Goal: Use online tool/utility: Utilize a website feature to perform a specific function

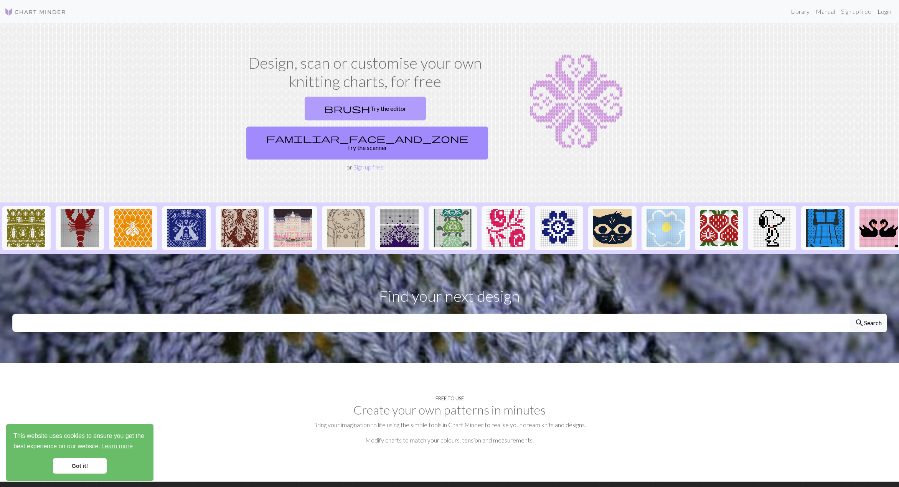
click at [305, 109] on link "brush Try the editor" at bounding box center [365, 109] width 121 height 24
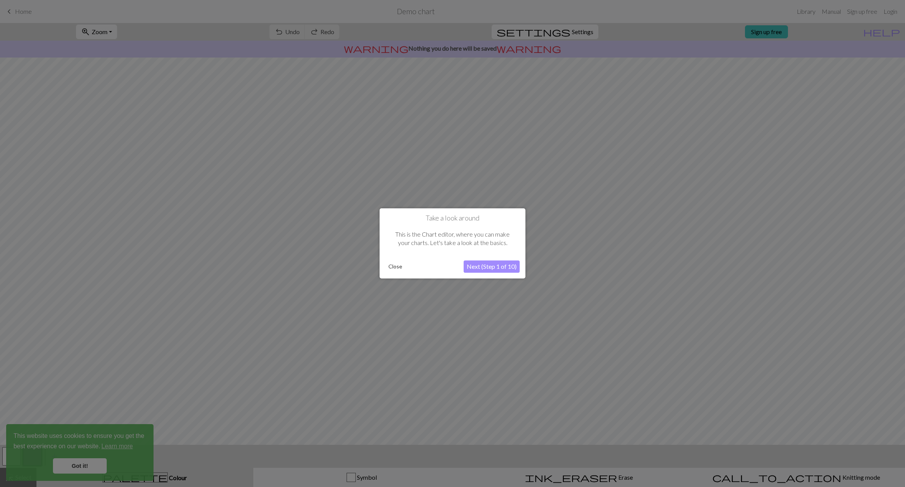
click at [497, 267] on button "Next (Step 1 of 10)" at bounding box center [492, 267] width 56 height 12
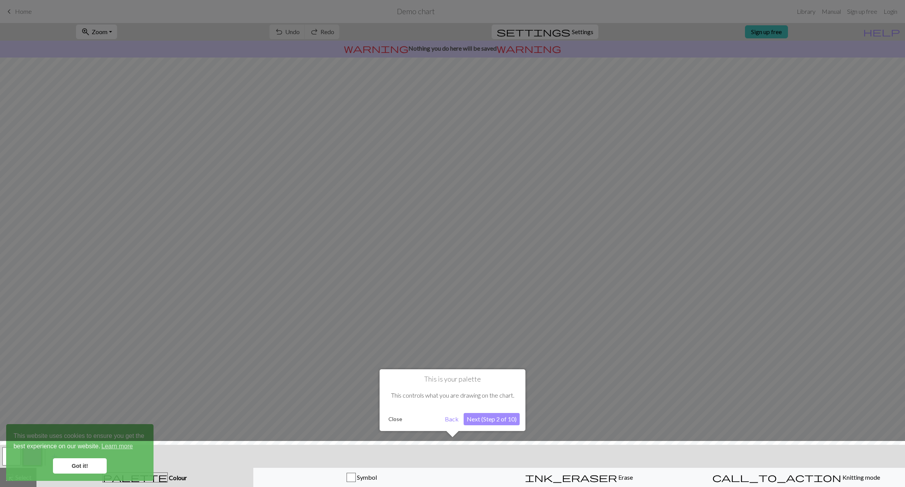
click at [390, 422] on button "Close" at bounding box center [395, 420] width 20 height 12
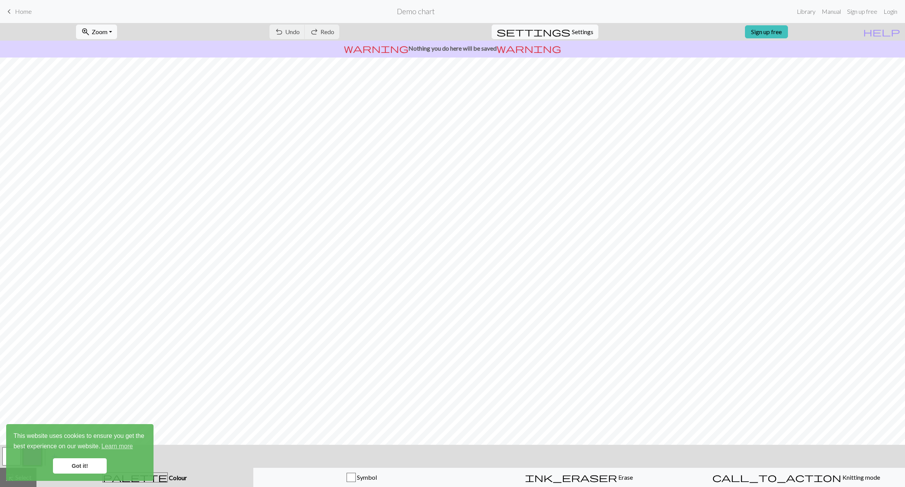
click at [82, 467] on link "Got it!" at bounding box center [80, 466] width 54 height 15
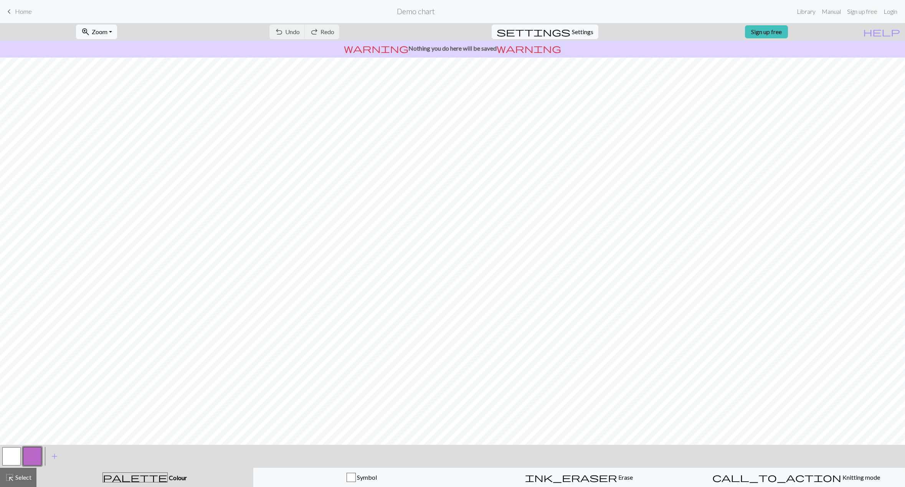
click at [139, 480] on span "palette" at bounding box center [135, 477] width 64 height 11
click at [29, 454] on button "button" at bounding box center [32, 456] width 18 height 18
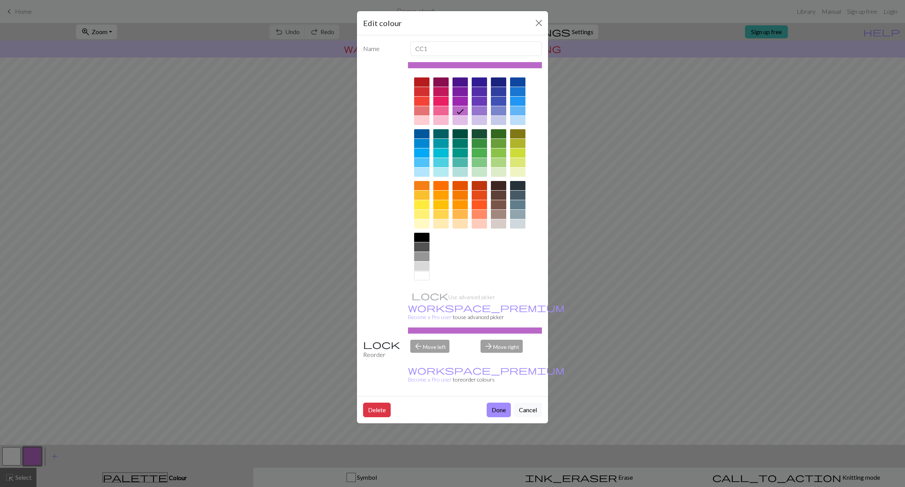
click at [498, 213] on div at bounding box center [498, 214] width 15 height 9
click at [494, 403] on button "Done" at bounding box center [499, 410] width 24 height 15
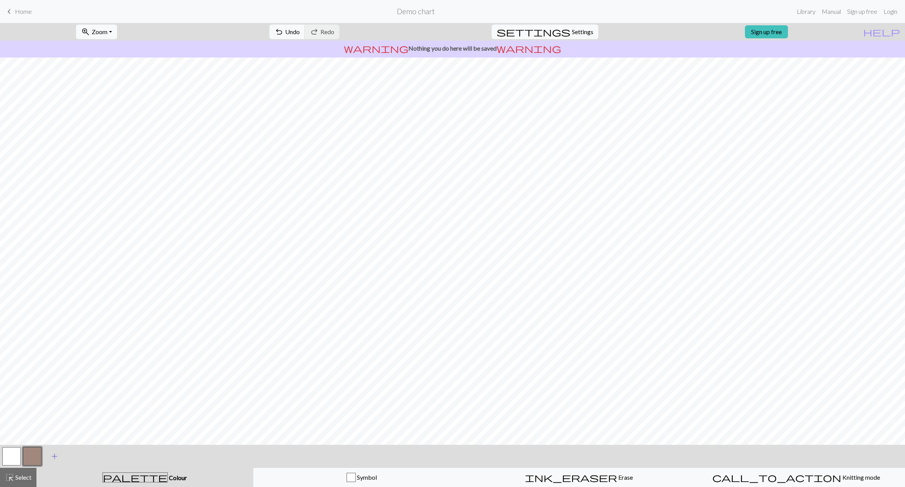
click at [52, 459] on span "add" at bounding box center [54, 456] width 9 height 11
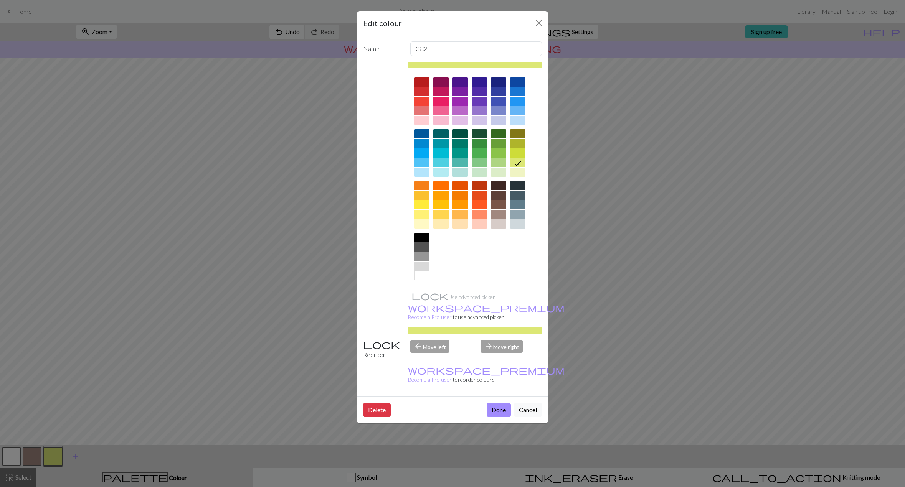
click at [441, 214] on div at bounding box center [440, 214] width 15 height 9
click at [501, 403] on button "Done" at bounding box center [499, 410] width 24 height 15
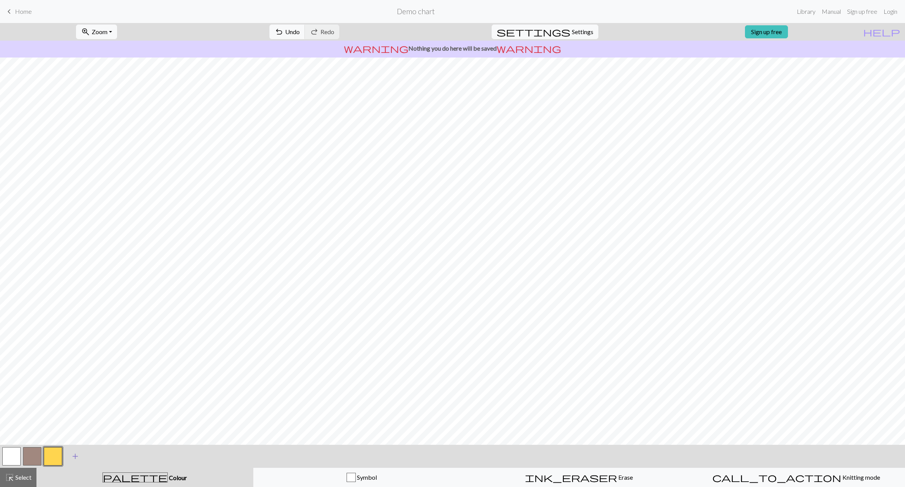
click at [77, 455] on span "add" at bounding box center [75, 456] width 9 height 11
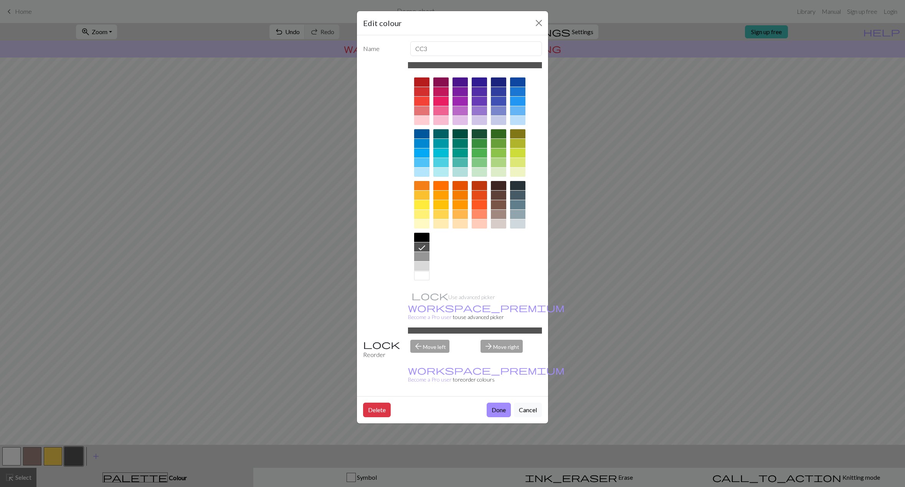
click at [477, 202] on div at bounding box center [479, 204] width 15 height 9
click at [501, 403] on button "Done" at bounding box center [499, 410] width 24 height 15
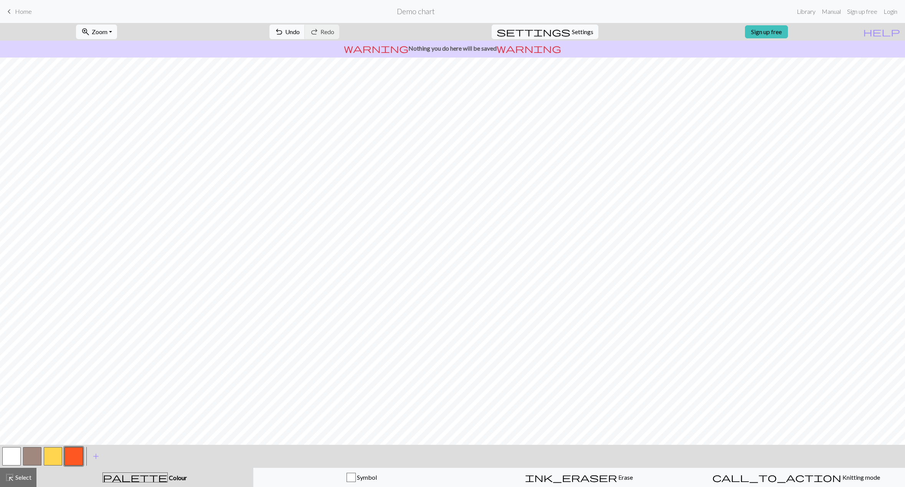
click at [7, 453] on button "button" at bounding box center [11, 456] width 18 height 18
click at [16, 461] on button "button" at bounding box center [11, 456] width 18 height 18
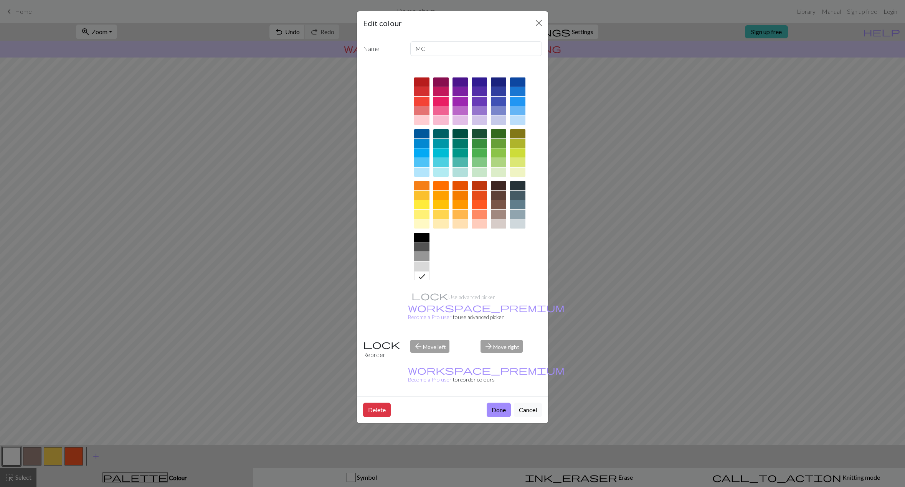
click at [503, 152] on div at bounding box center [498, 152] width 15 height 9
click at [496, 142] on div at bounding box center [498, 143] width 15 height 9
click at [490, 403] on button "Done" at bounding box center [499, 410] width 24 height 15
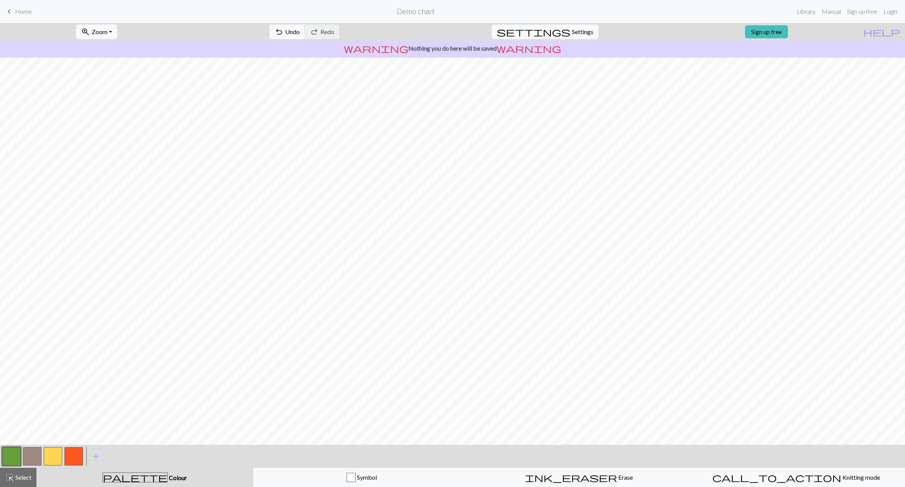
click at [33, 455] on button "button" at bounding box center [32, 456] width 18 height 18
click at [617, 476] on span "Erase" at bounding box center [625, 477] width 16 height 7
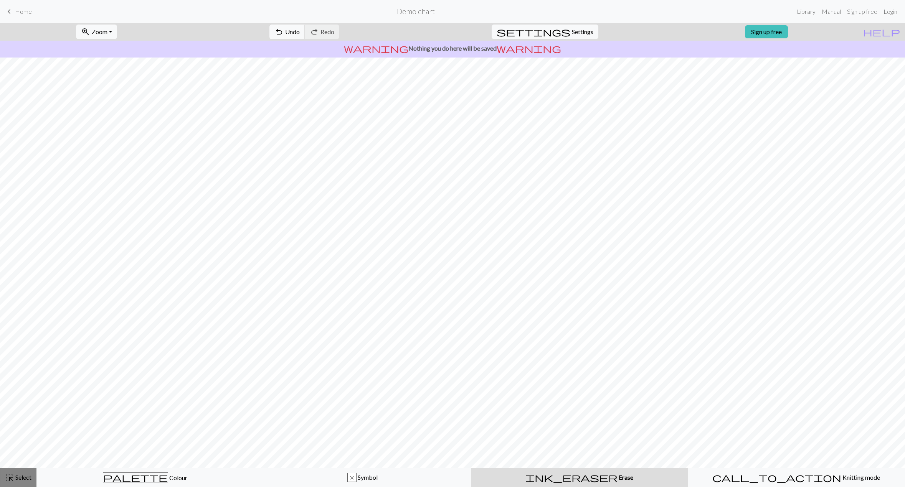
click at [32, 478] on button "highlight_alt Select Select" at bounding box center [18, 477] width 36 height 19
click at [118, 478] on div "palette Colour Colour" at bounding box center [144, 478] width 207 height 10
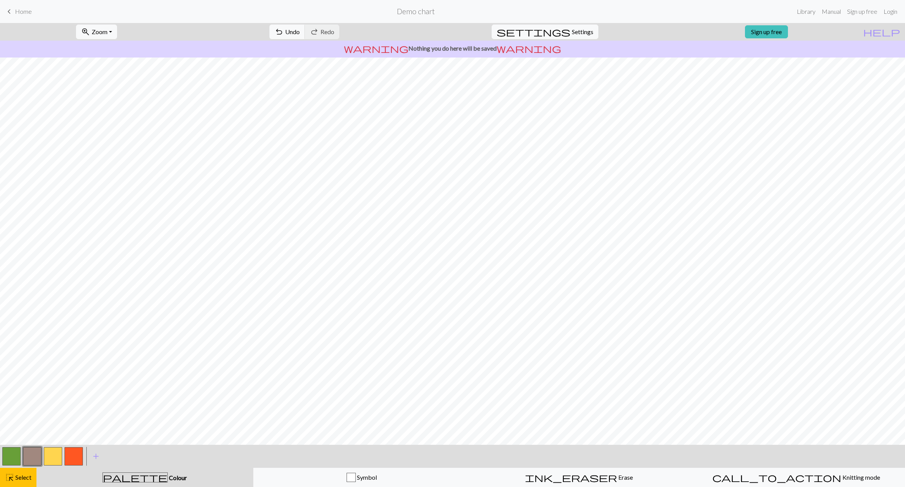
click at [12, 460] on button "button" at bounding box center [11, 456] width 18 height 18
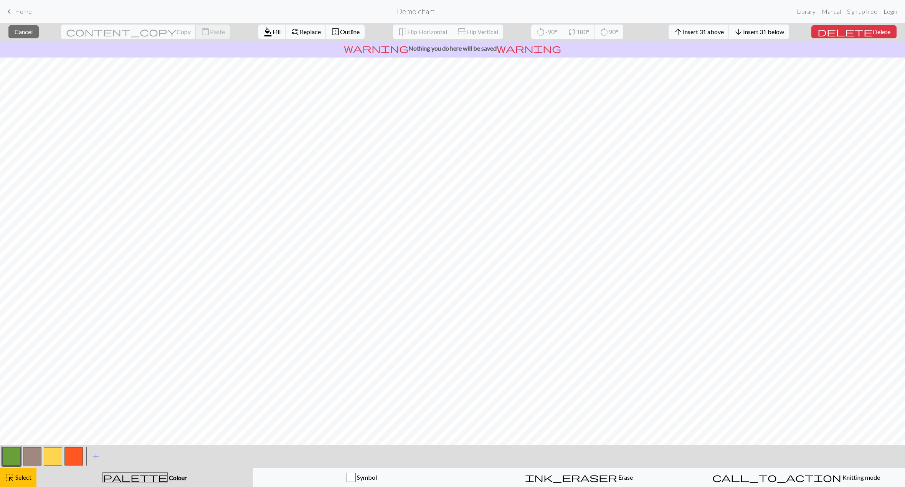
click at [8, 457] on button "button" at bounding box center [11, 456] width 18 height 18
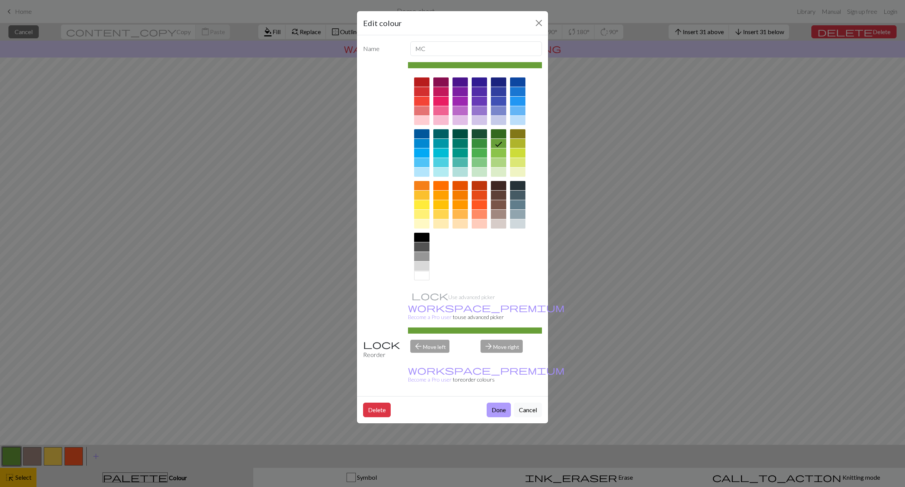
click at [495, 403] on button "Done" at bounding box center [499, 410] width 24 height 15
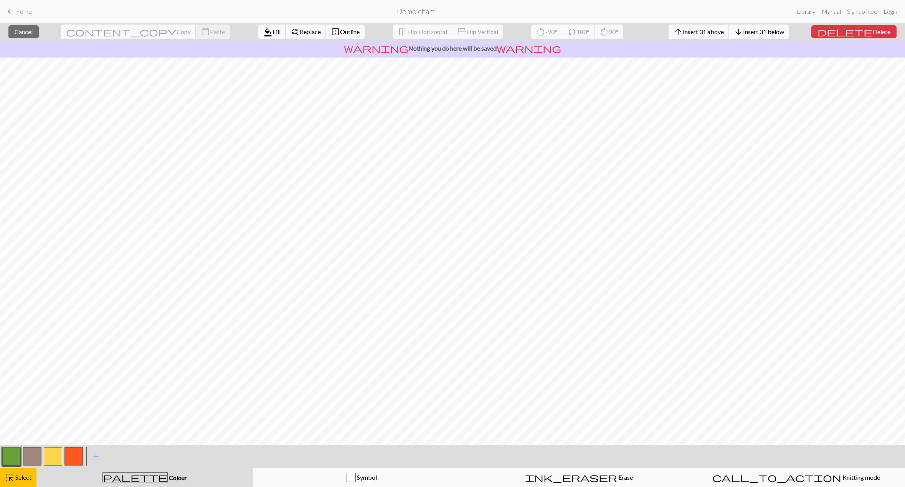
click at [263, 35] on span "format_color_fill" at bounding box center [267, 31] width 9 height 11
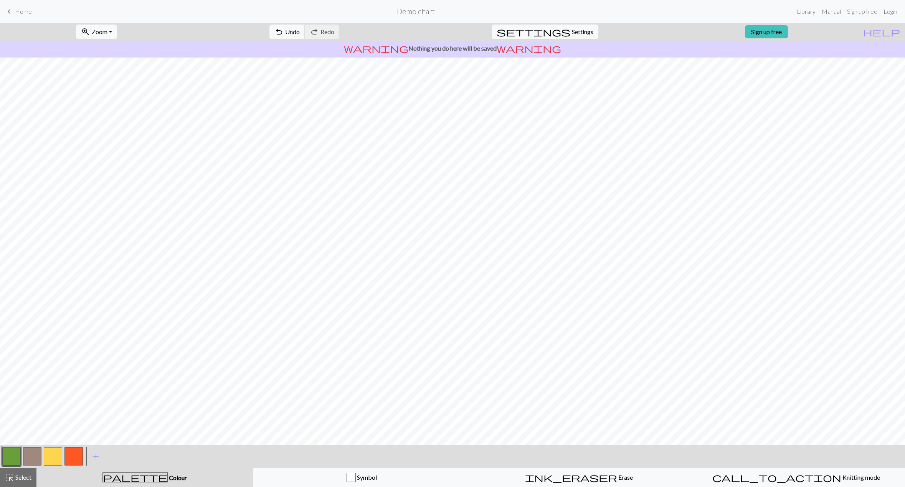
click at [35, 458] on button "button" at bounding box center [32, 456] width 18 height 18
click at [76, 454] on button "button" at bounding box center [73, 456] width 18 height 18
click at [53, 453] on button "button" at bounding box center [53, 456] width 18 height 18
click at [35, 452] on button "button" at bounding box center [32, 456] width 18 height 18
click at [13, 459] on button "button" at bounding box center [11, 456] width 18 height 18
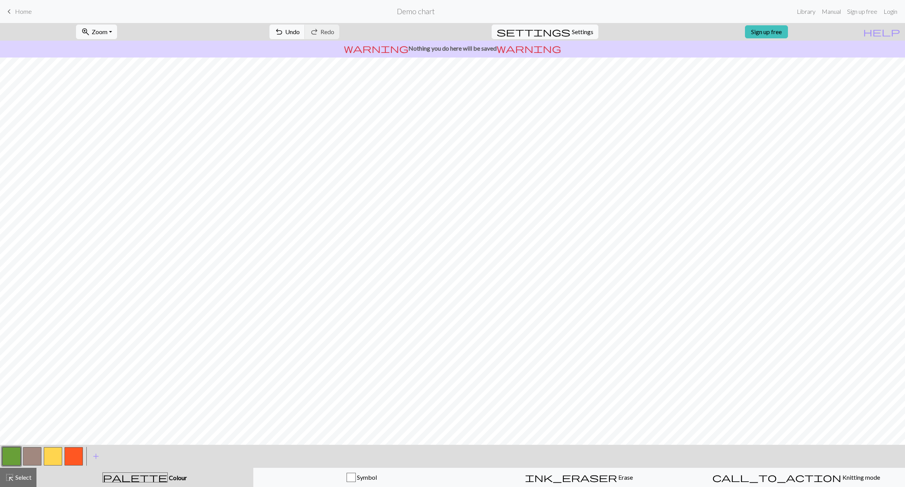
click at [38, 452] on button "button" at bounding box center [32, 456] width 18 height 18
click at [76, 459] on button "button" at bounding box center [73, 456] width 18 height 18
click at [18, 457] on button "button" at bounding box center [11, 456] width 18 height 18
click at [73, 464] on button "button" at bounding box center [73, 456] width 18 height 18
click at [61, 456] on button "button" at bounding box center [53, 456] width 18 height 18
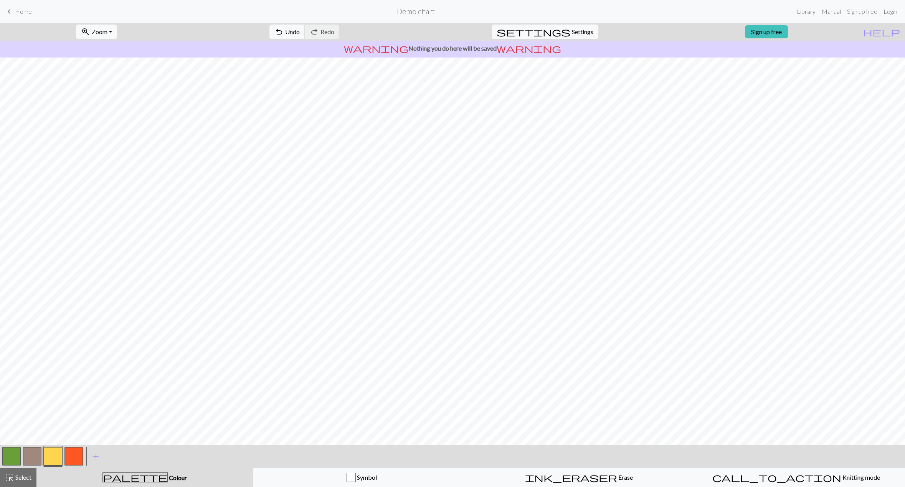
click at [15, 459] on button "button" at bounding box center [11, 456] width 18 height 18
click at [56, 459] on button "button" at bounding box center [53, 456] width 18 height 18
click at [13, 456] on button "button" at bounding box center [11, 456] width 18 height 18
click at [35, 450] on button "button" at bounding box center [32, 456] width 18 height 18
click at [52, 458] on button "button" at bounding box center [53, 456] width 18 height 18
